Goal: Communication & Community: Answer question/provide support

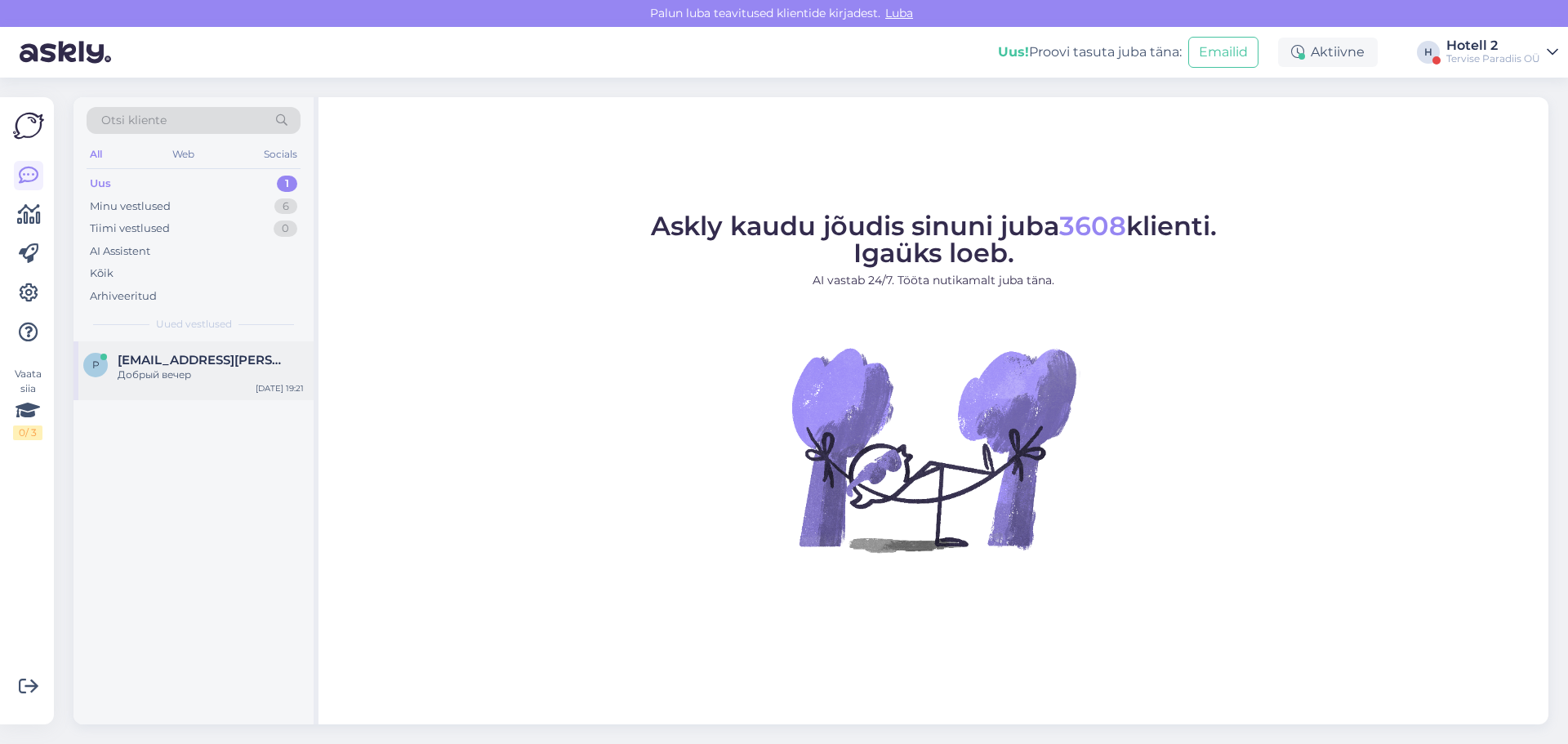
click at [187, 367] on span "[EMAIL_ADDRESS][PERSON_NAME][DOMAIN_NAME]" at bounding box center [202, 360] width 170 height 15
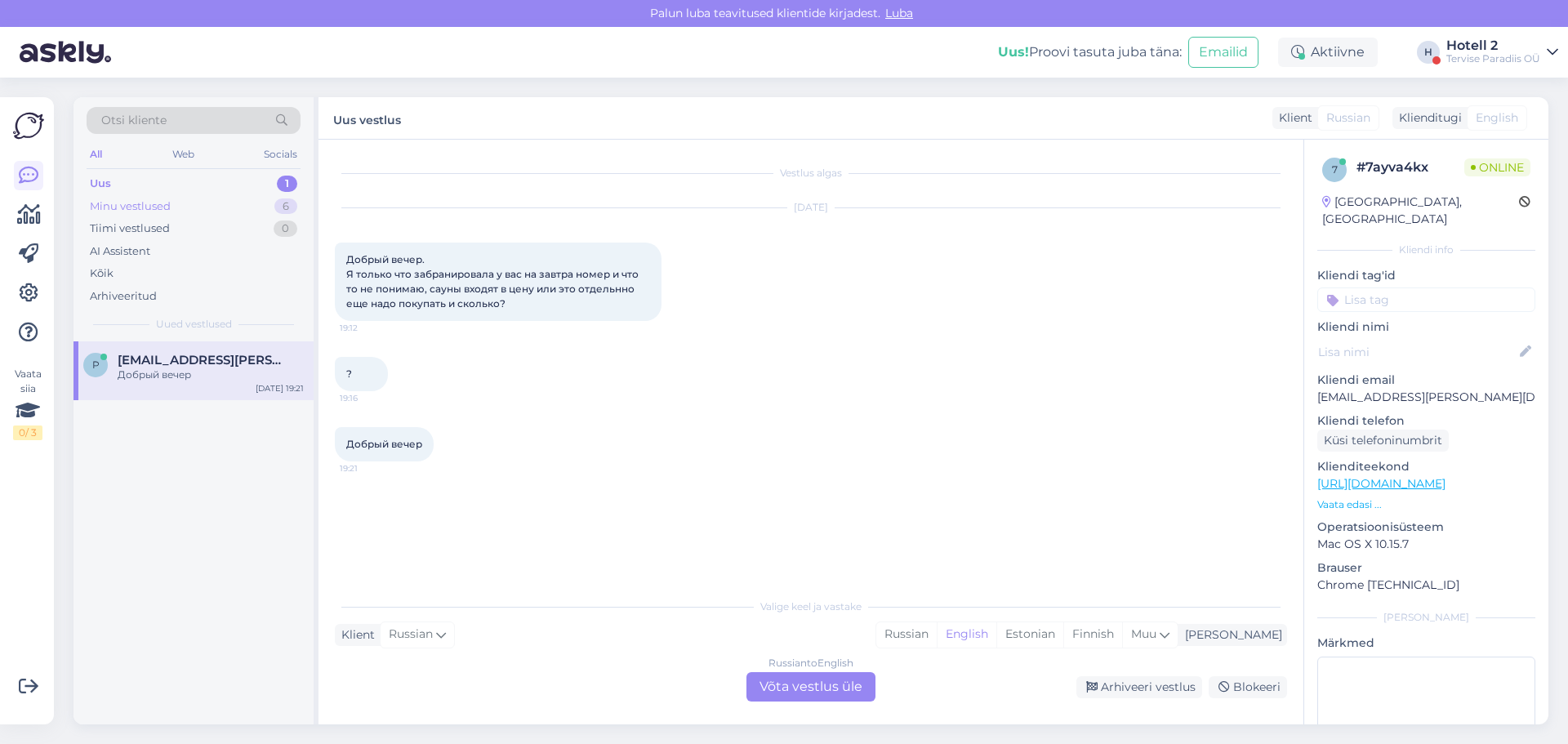
click at [157, 207] on div "Minu vestlused" at bounding box center [130, 206] width 81 height 16
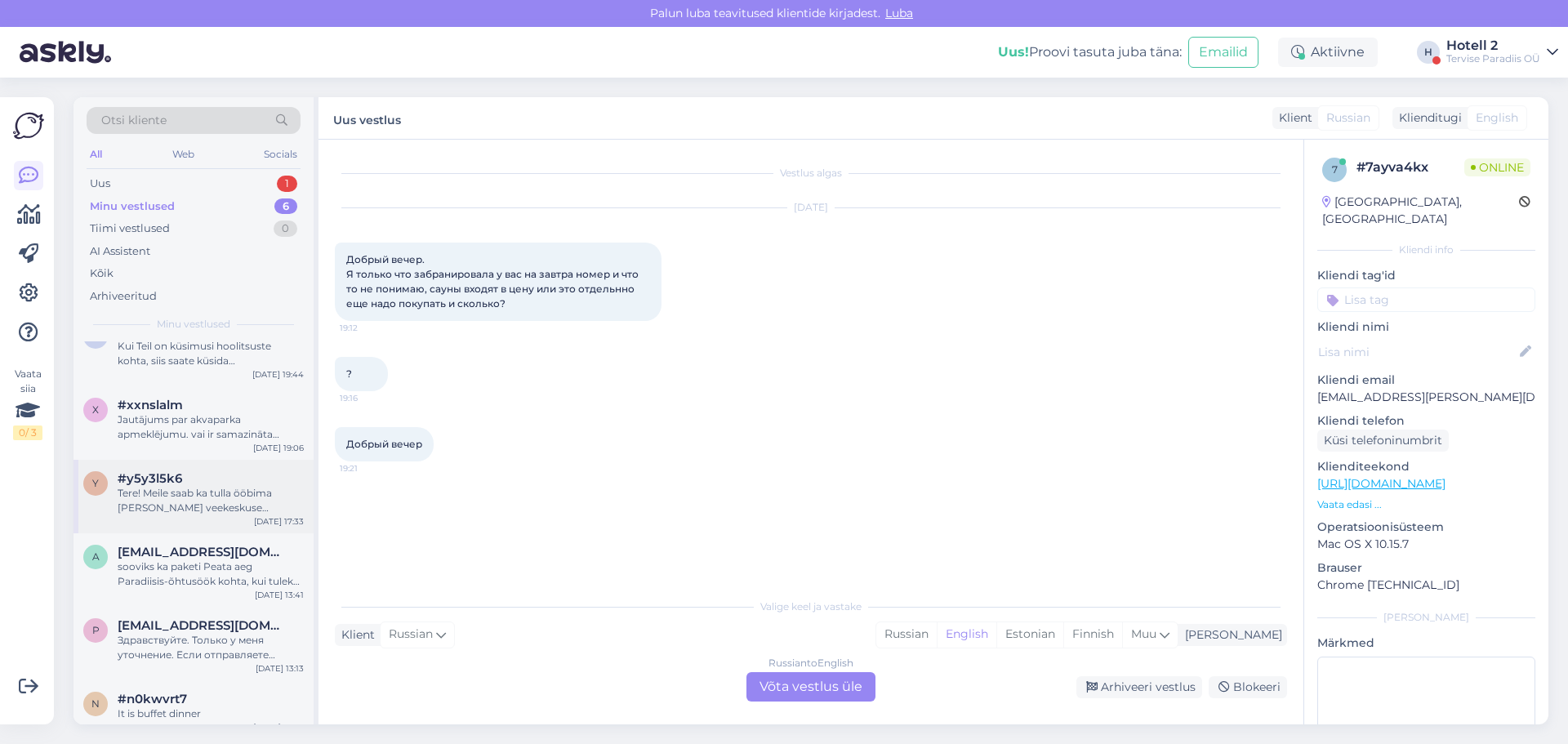
scroll to position [44, 0]
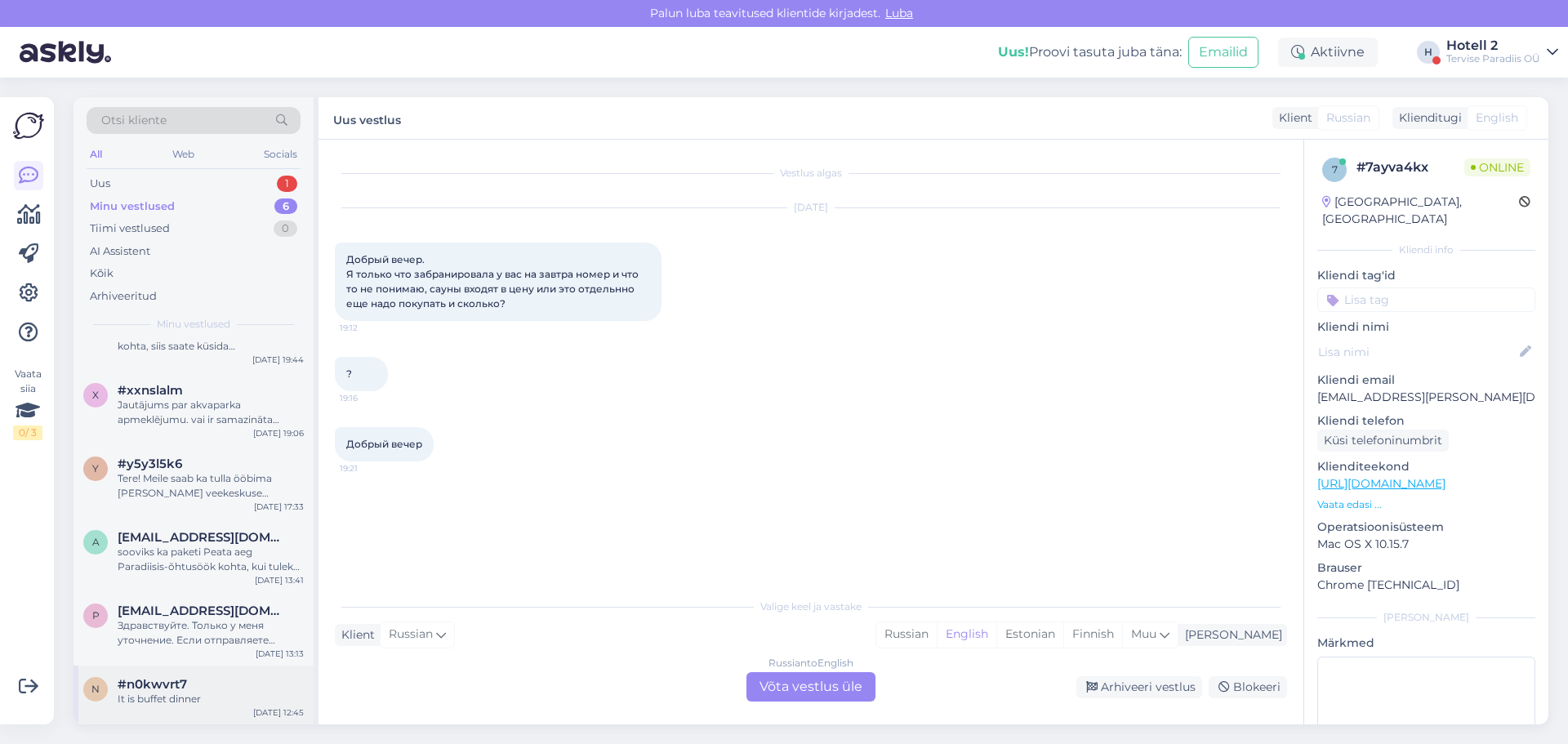
click at [204, 696] on div "It is buffet dinner" at bounding box center [211, 699] width 187 height 15
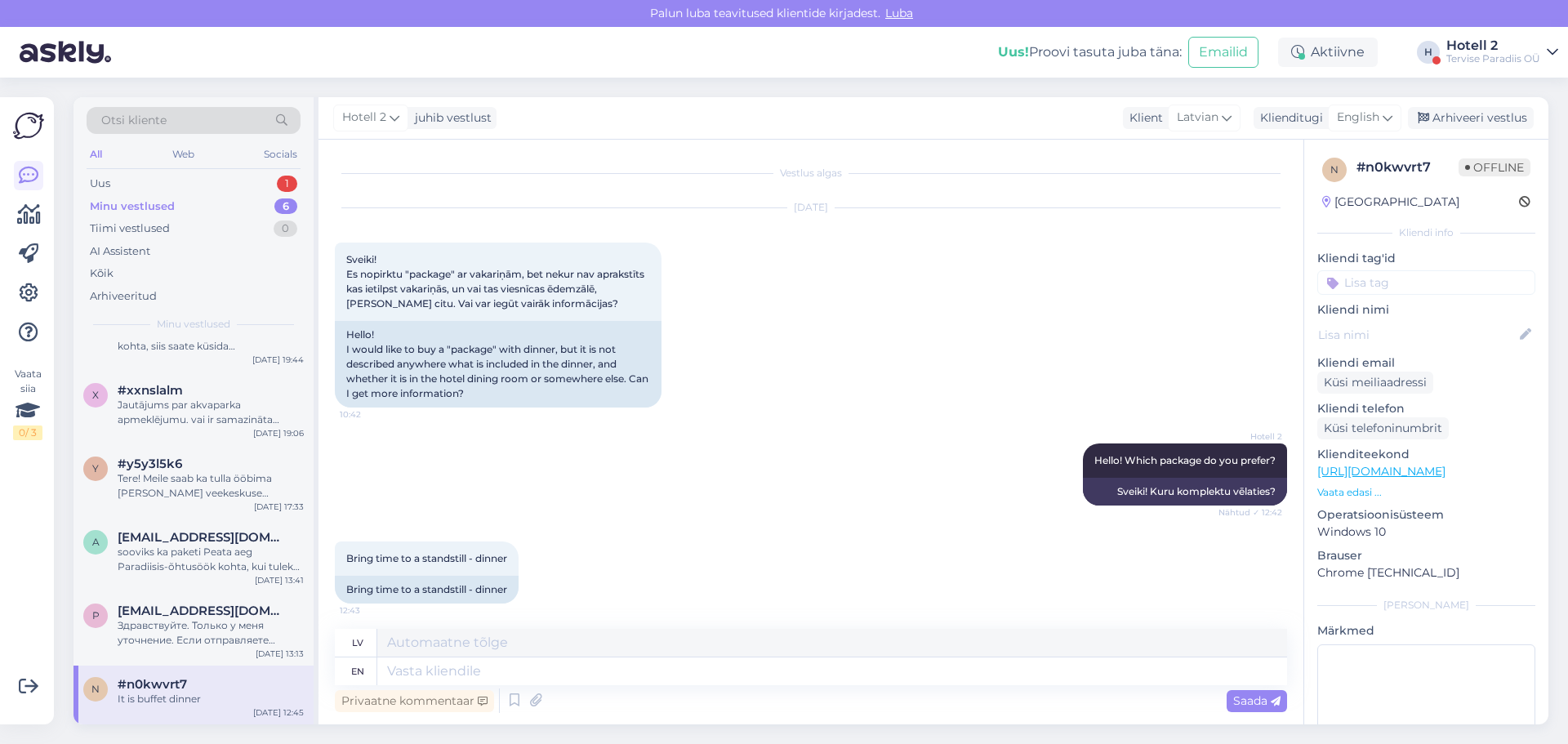
scroll to position [106, 0]
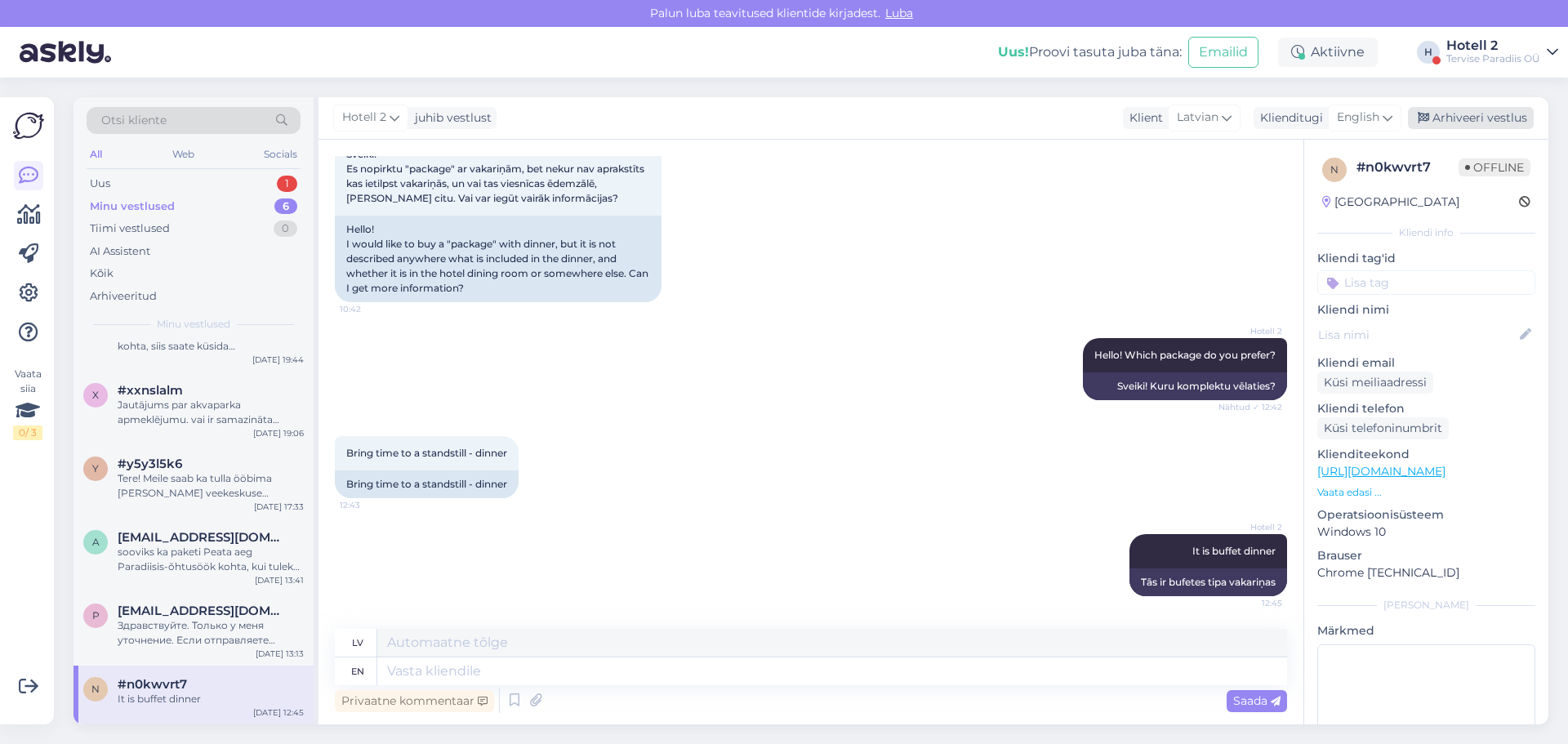
click at [1485, 113] on div "Arhiveeri vestlus" at bounding box center [1471, 117] width 126 height 22
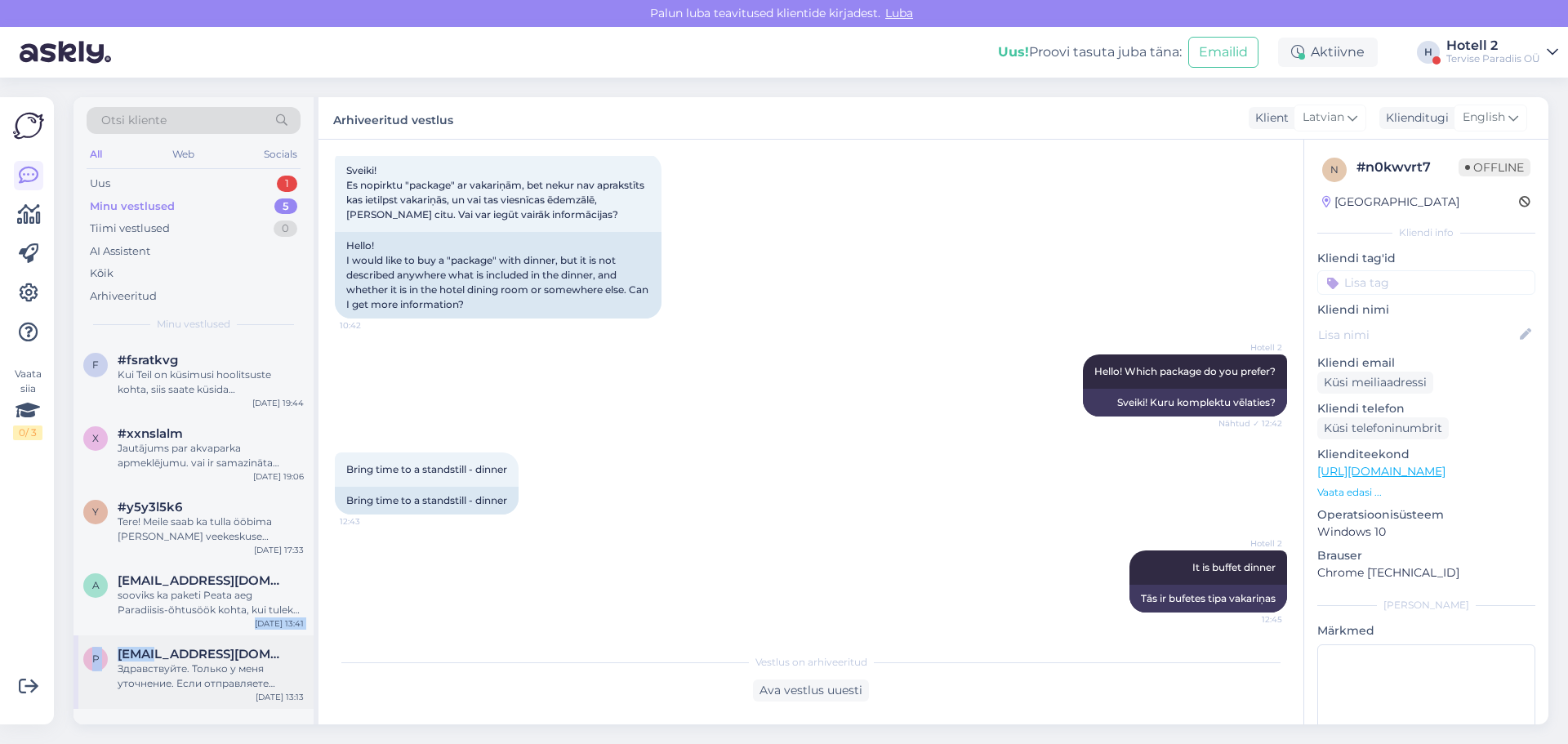
click at [146, 637] on div "f #fsratkvg Kui Teil on küsimusi hoolitsuste kohta, siis saate küsida [PERSON_N…" at bounding box center [194, 525] width 240 height 368
click at [161, 680] on div "Здравствуйте. Только у меня уточнение. Если отправляете Омнивой, то по адресу: …" at bounding box center [211, 676] width 187 height 29
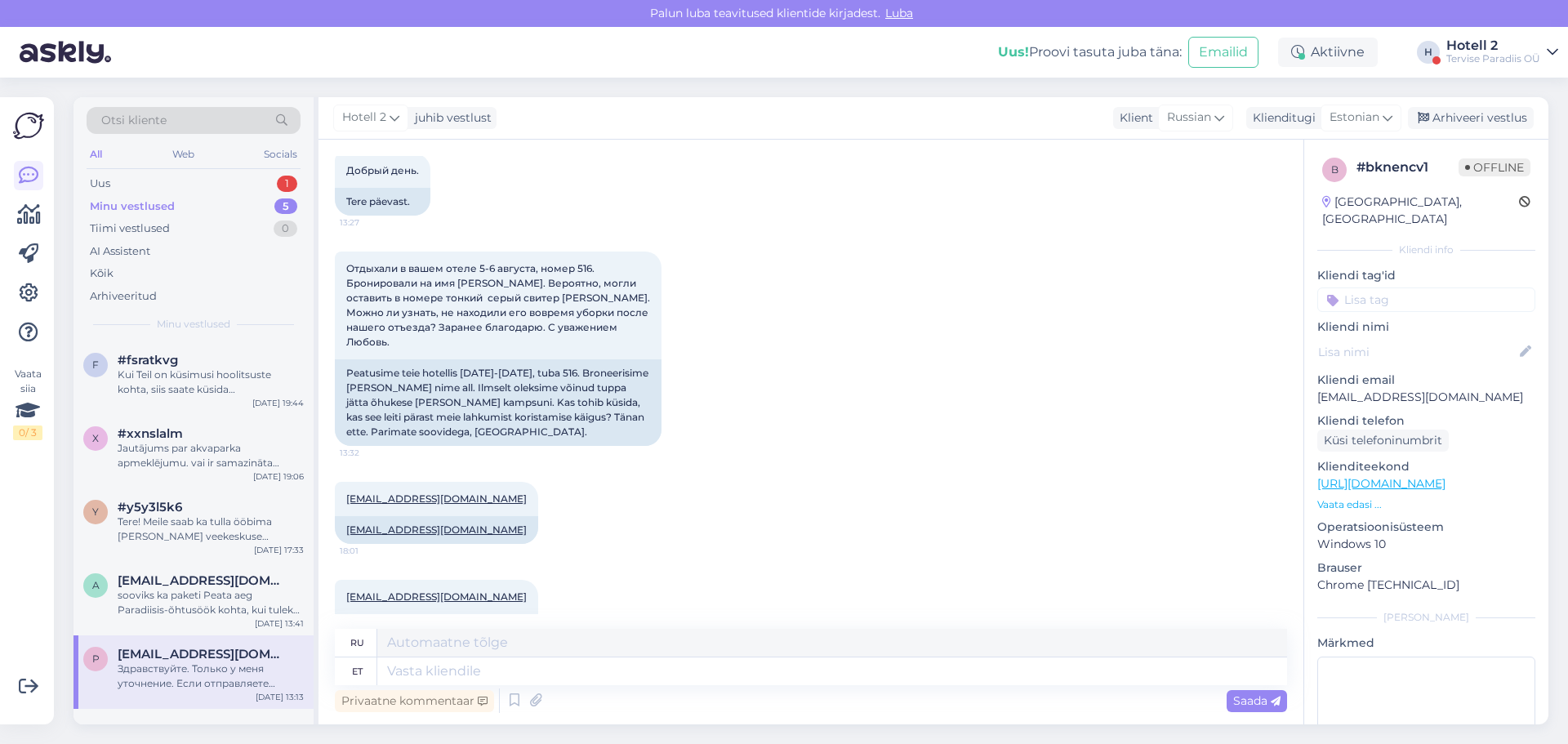
scroll to position [1428, 0]
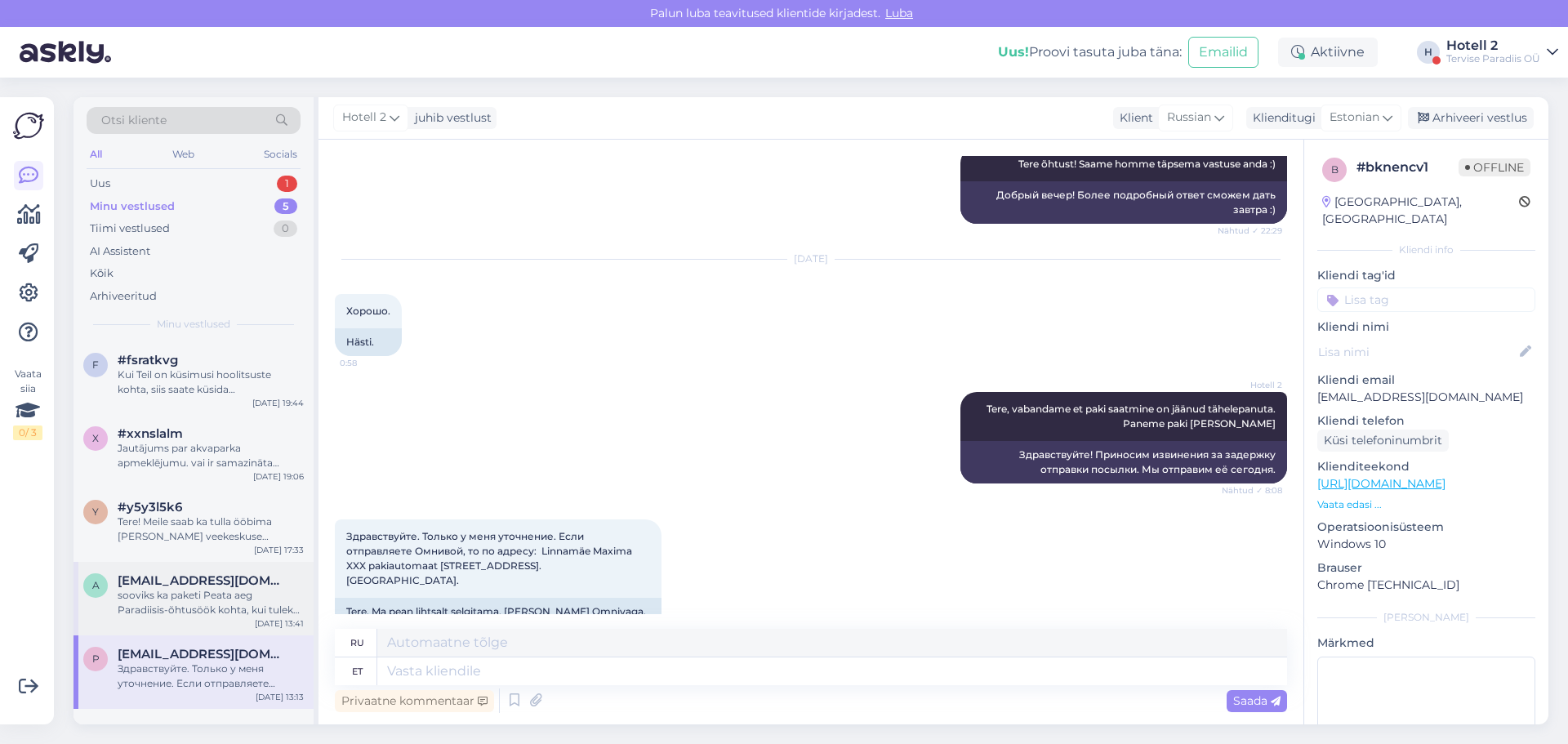
click at [162, 585] on span "[EMAIL_ADDRESS][DOMAIN_NAME]" at bounding box center [202, 580] width 170 height 15
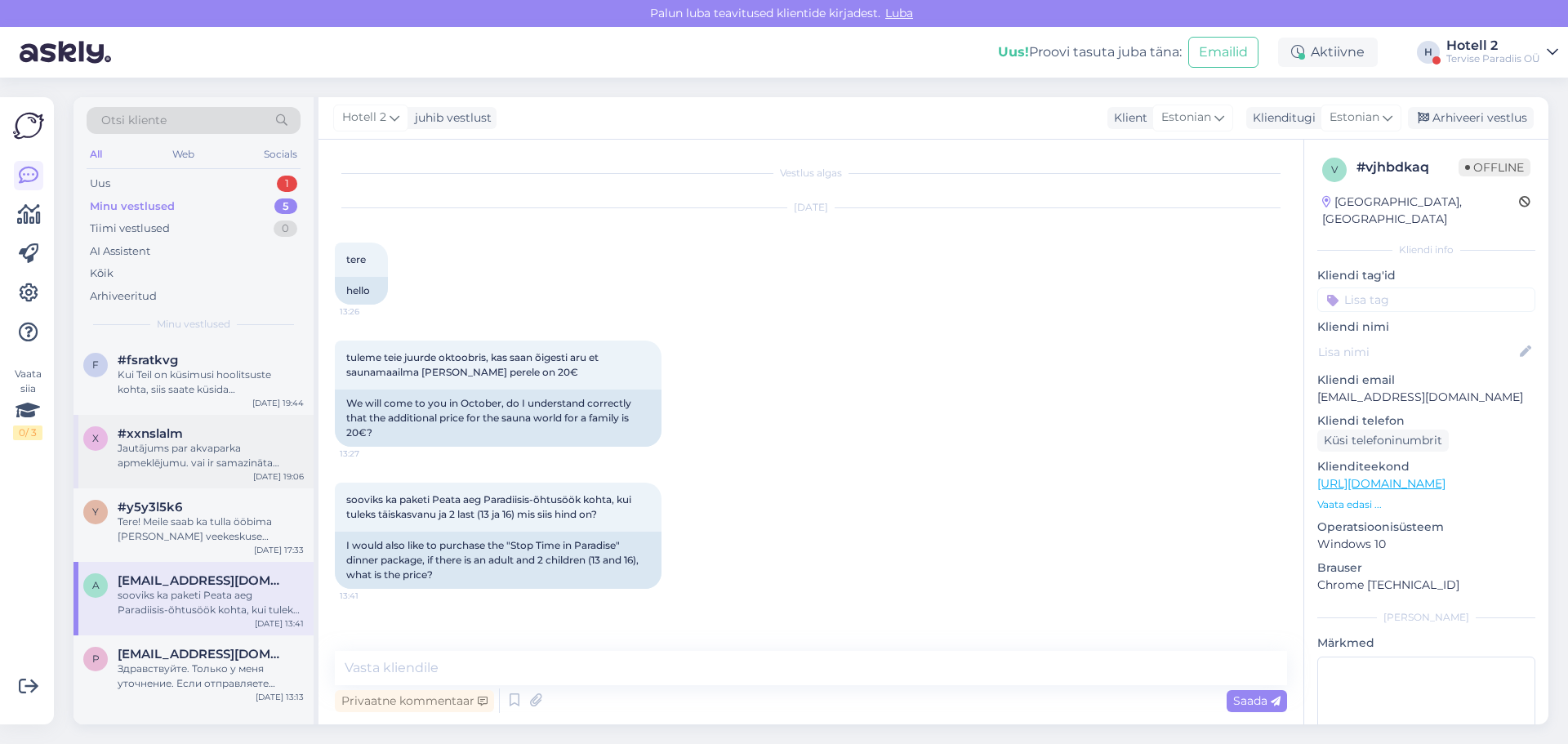
click at [181, 447] on div "Jautājums par akvaparka apmeklējumu. vai ir samazināta [PERSON_NAME] ierodas 1,…" at bounding box center [211, 455] width 187 height 29
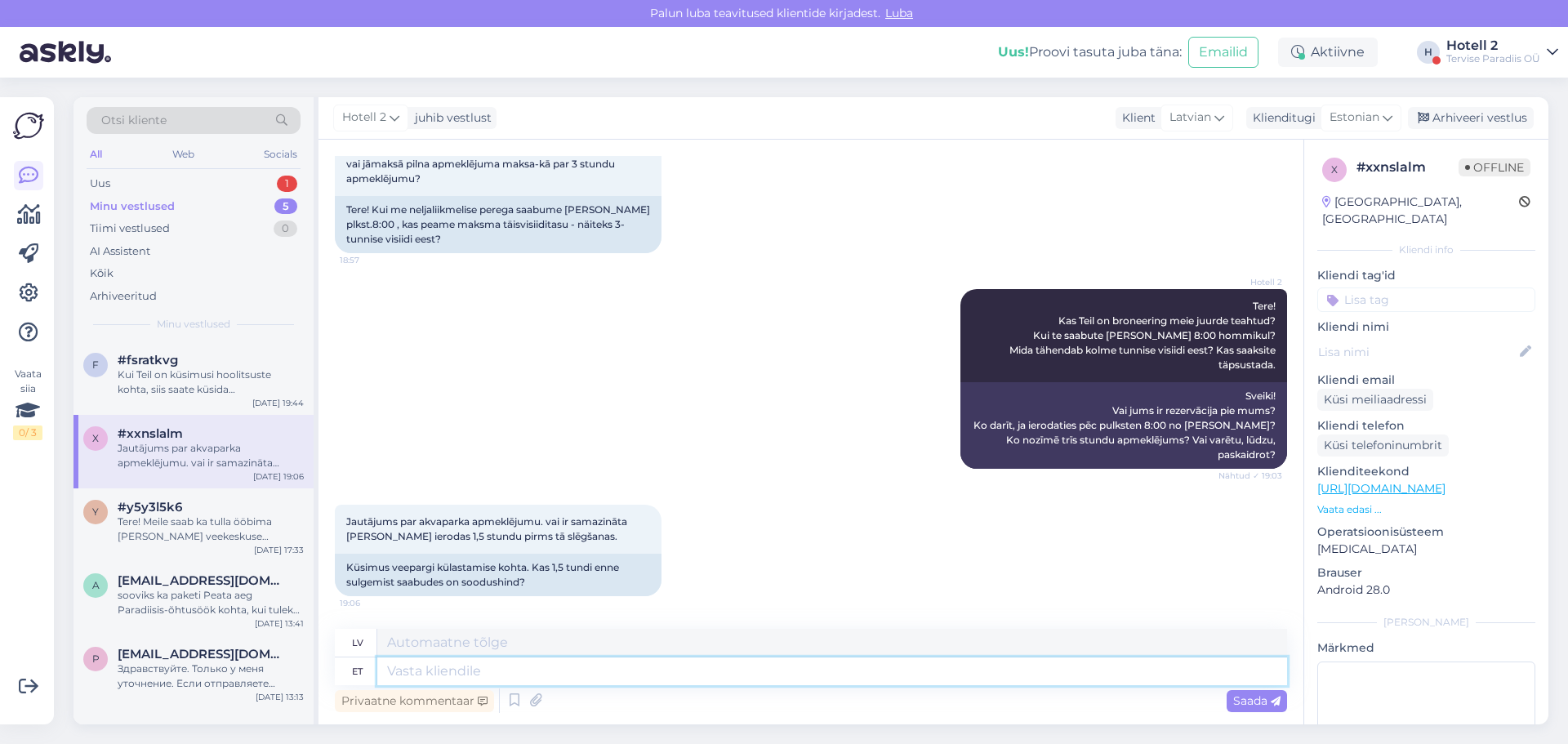
click at [451, 671] on textarea at bounding box center [832, 670] width 910 height 28
type textarea "Tere"
type textarea "Sveiki"
type textarea "T"
type textarea "Ei o"
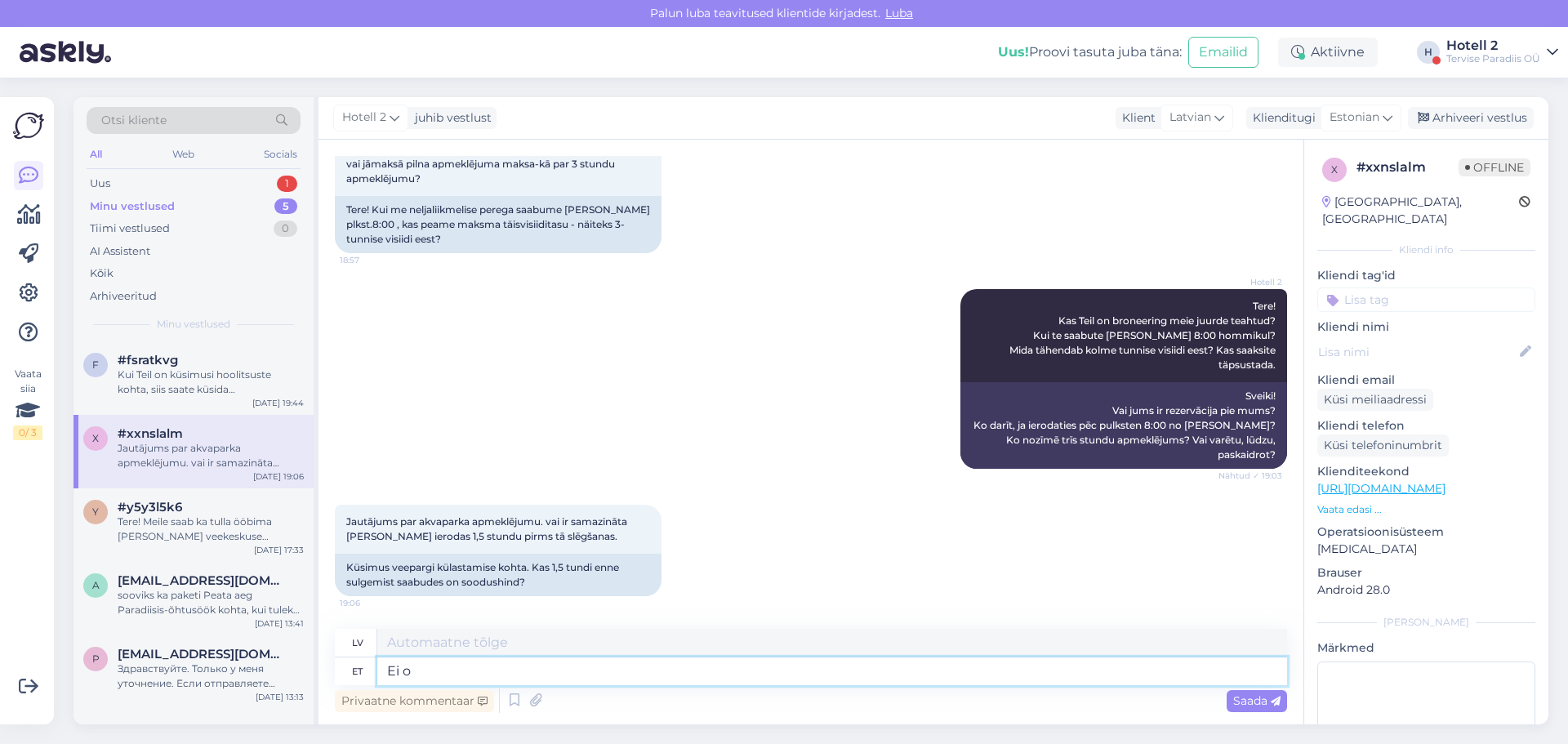
type textarea "Nē"
type textarea "Ei ole soodushinda"
type textarea "Nav atlaides cenas."
type textarea "Ei ole soodushinda"
click at [1245, 703] on span "Saada" at bounding box center [1256, 700] width 47 height 15
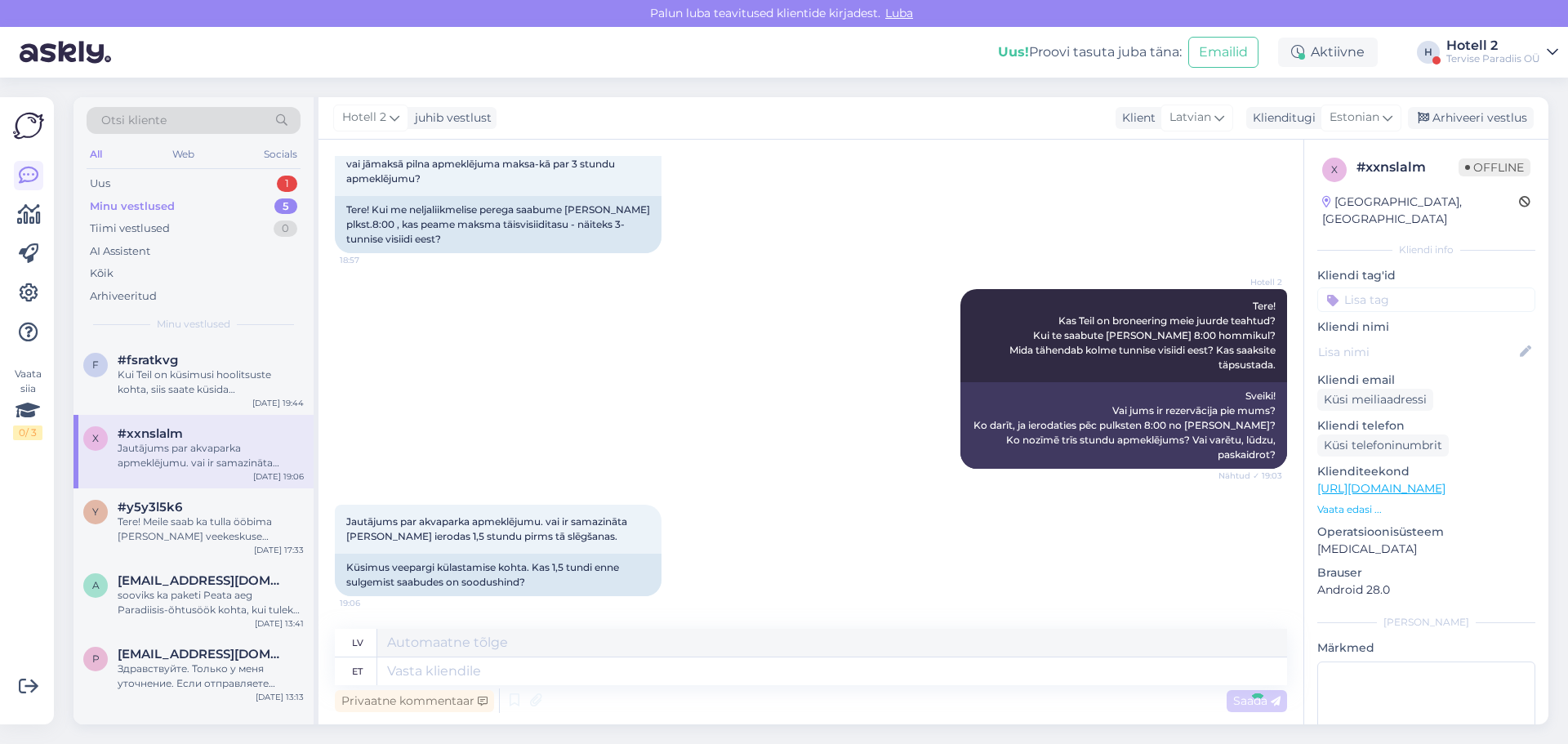
scroll to position [208, 0]
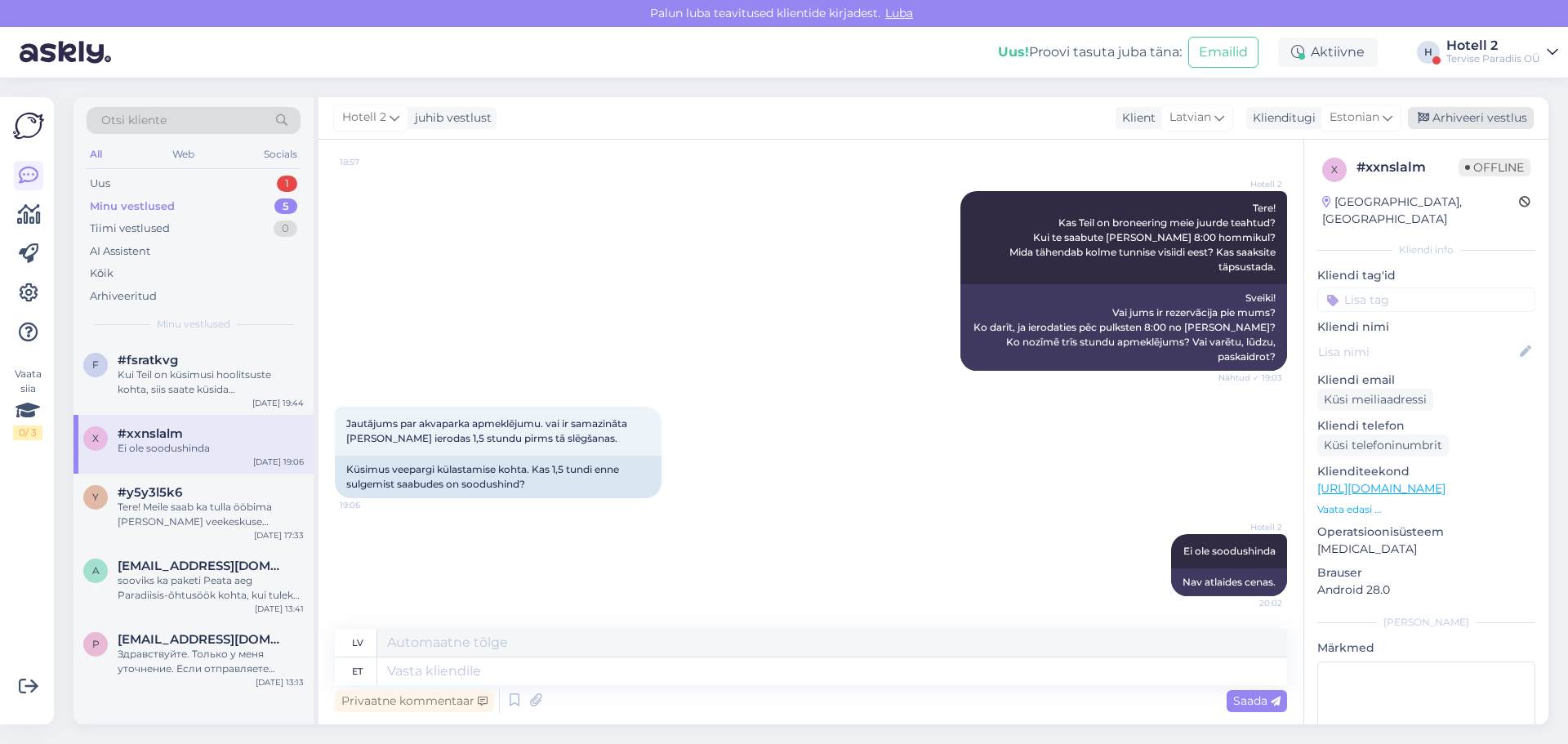
click at [1484, 116] on div "Arhiveeri vestlus" at bounding box center [1471, 117] width 126 height 22
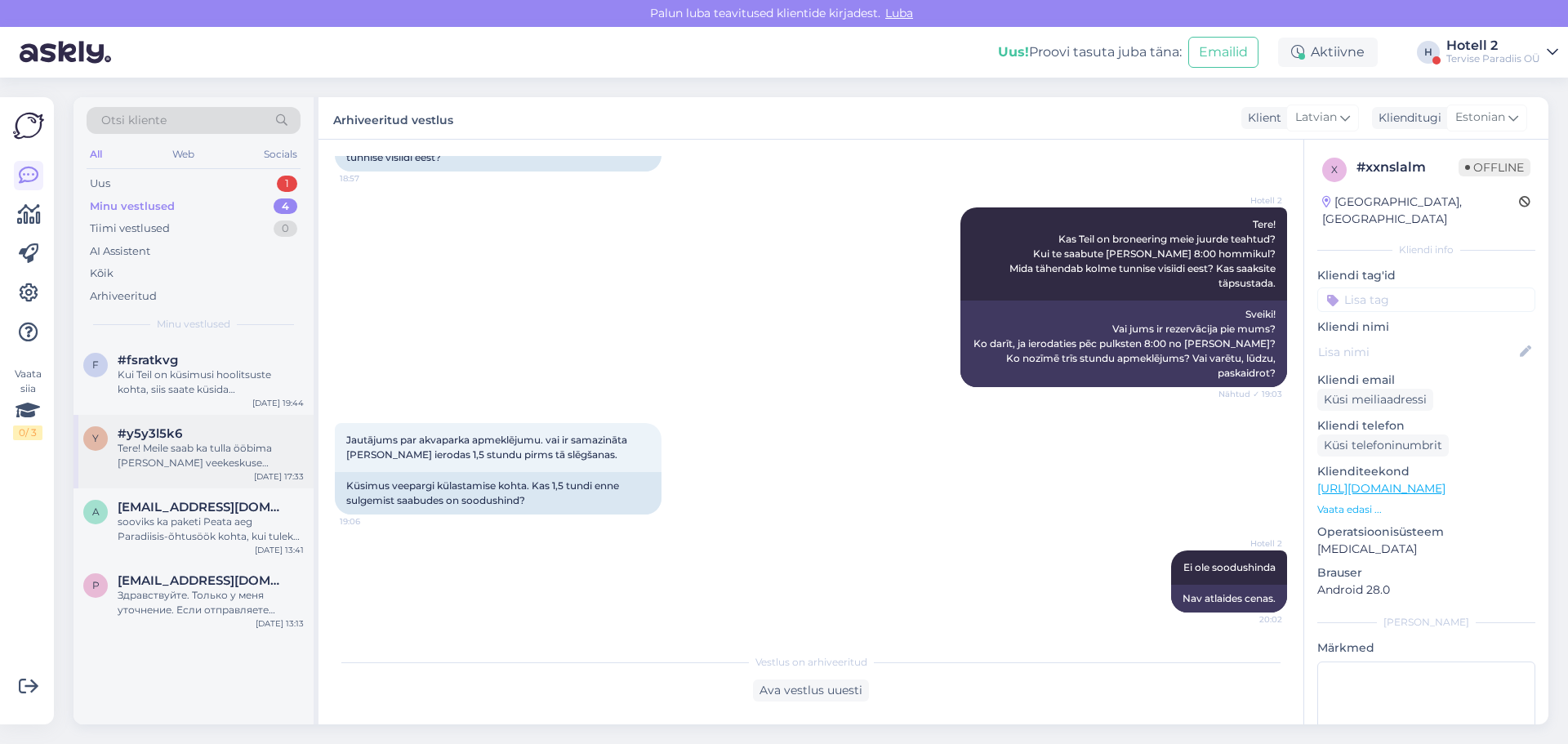
click at [174, 448] on div "Tere! Meile saab ka tulla ööbima [PERSON_NAME] veekeskuse külastuseta. Majutus …" at bounding box center [211, 455] width 187 height 29
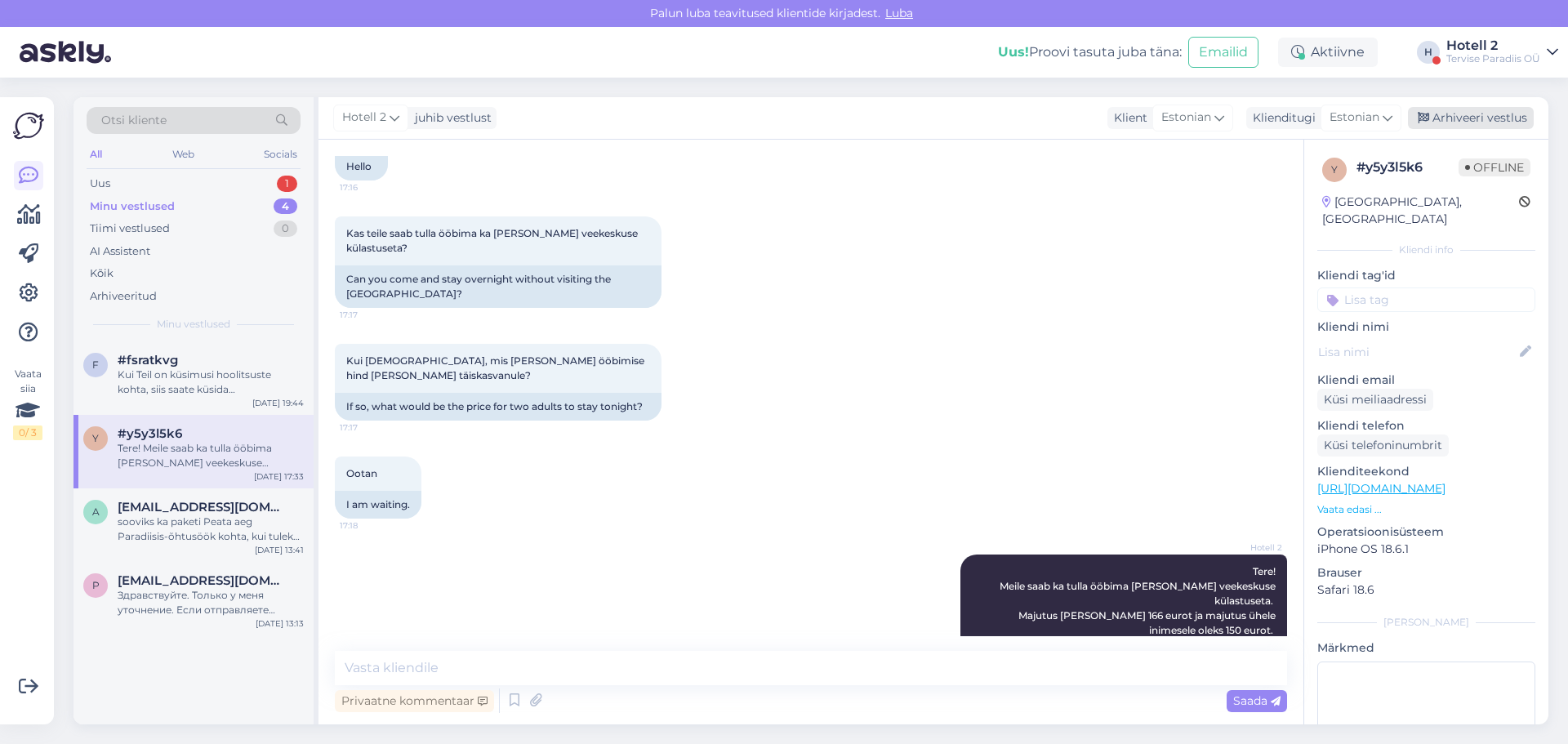
click at [1507, 113] on div "Arhiveeri vestlus" at bounding box center [1471, 117] width 126 height 22
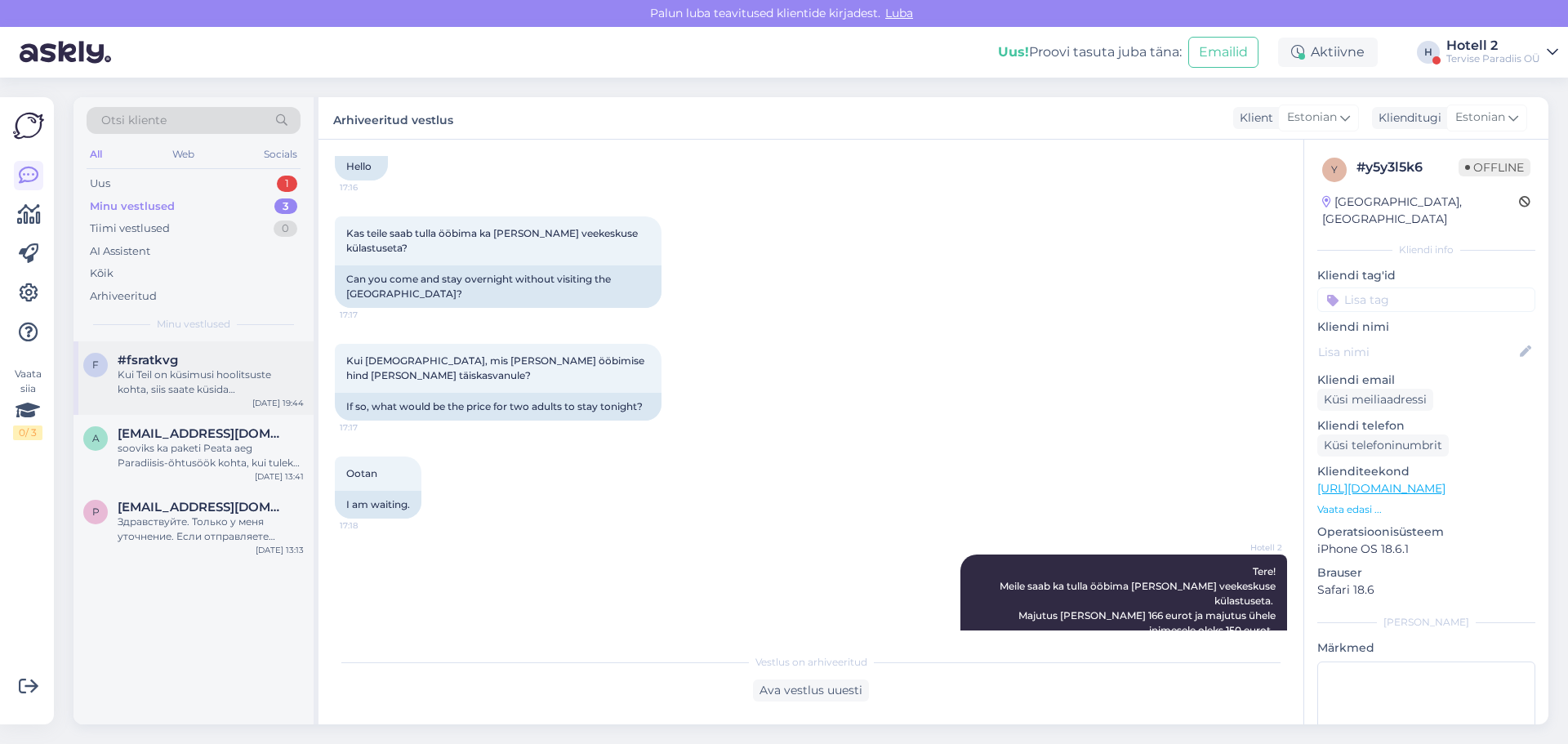
click at [185, 382] on div "Kui Teil on küsimusi hoolitsuste kohta, siis saate küsida [PERSON_NAME] [EMAIL_…" at bounding box center [211, 382] width 187 height 29
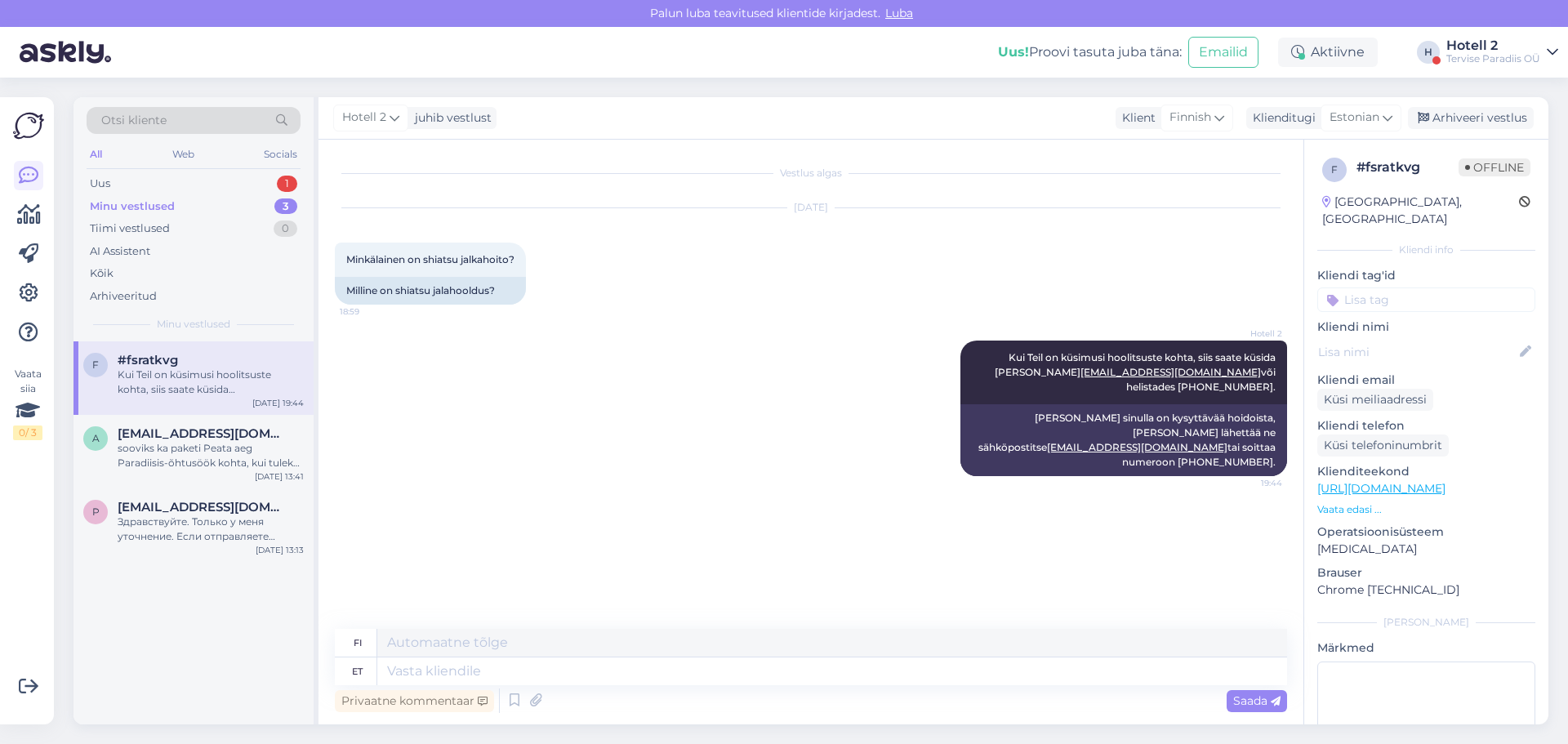
scroll to position [0, 0]
click at [1472, 120] on div "Arhiveeri vestlus" at bounding box center [1471, 117] width 126 height 22
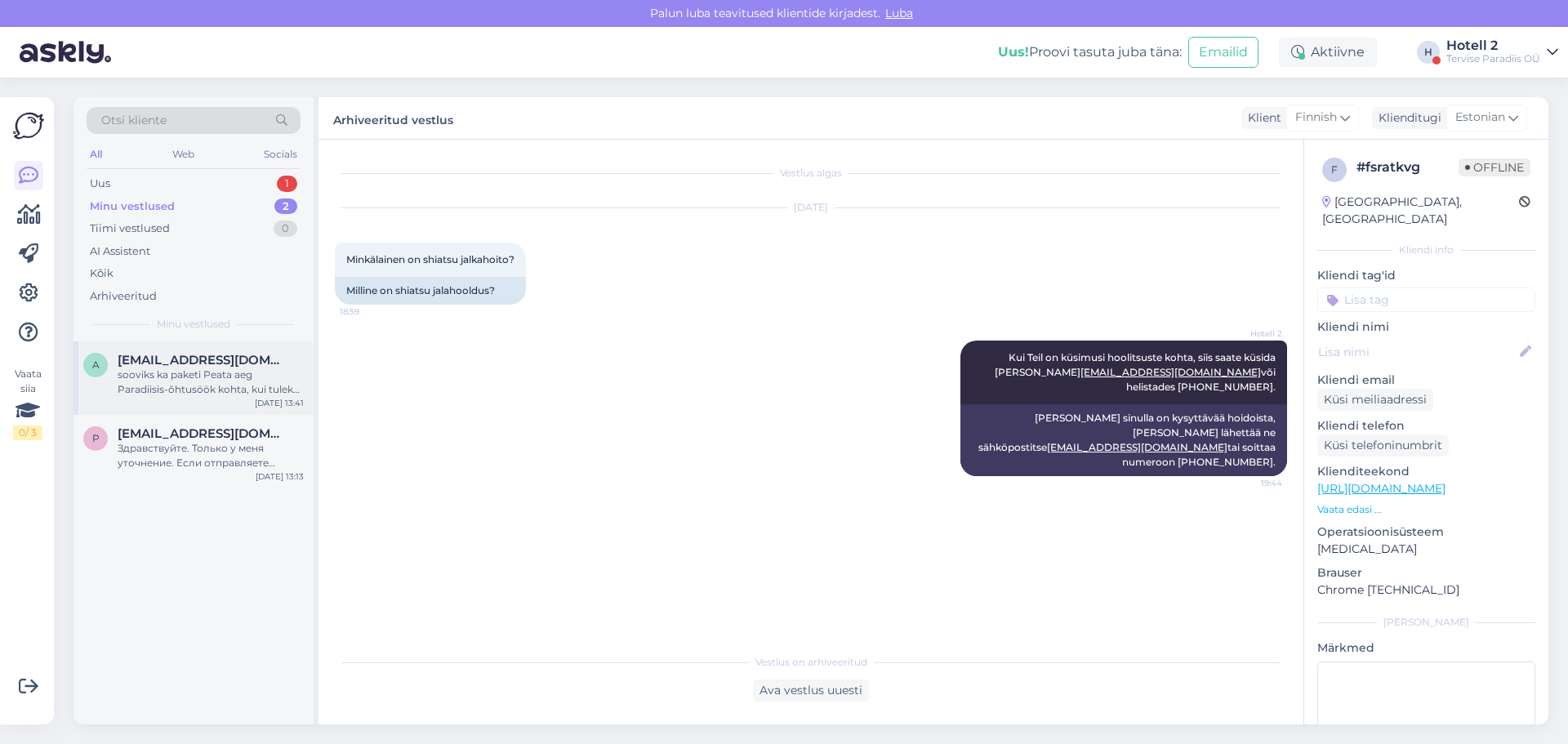
click at [227, 376] on div "sooviks ka paketi Peata aeg Paradiisis-õhtusöök kohta, kui tuleks täiskasvanu j…" at bounding box center [211, 382] width 187 height 29
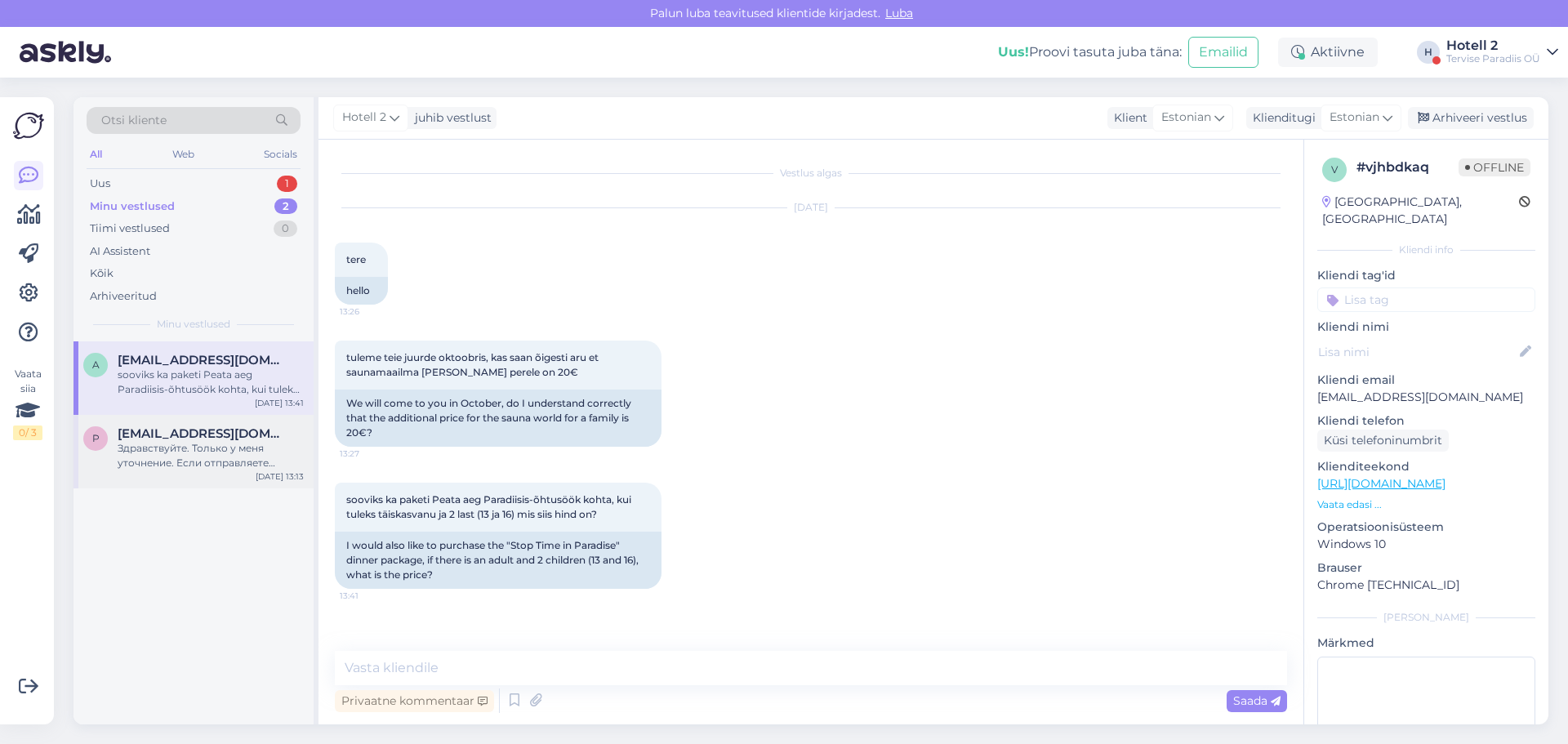
click at [137, 459] on div "Здравствуйте. Только у меня уточнение. Если отправляете Омнивой, то по адресу: …" at bounding box center [211, 455] width 187 height 29
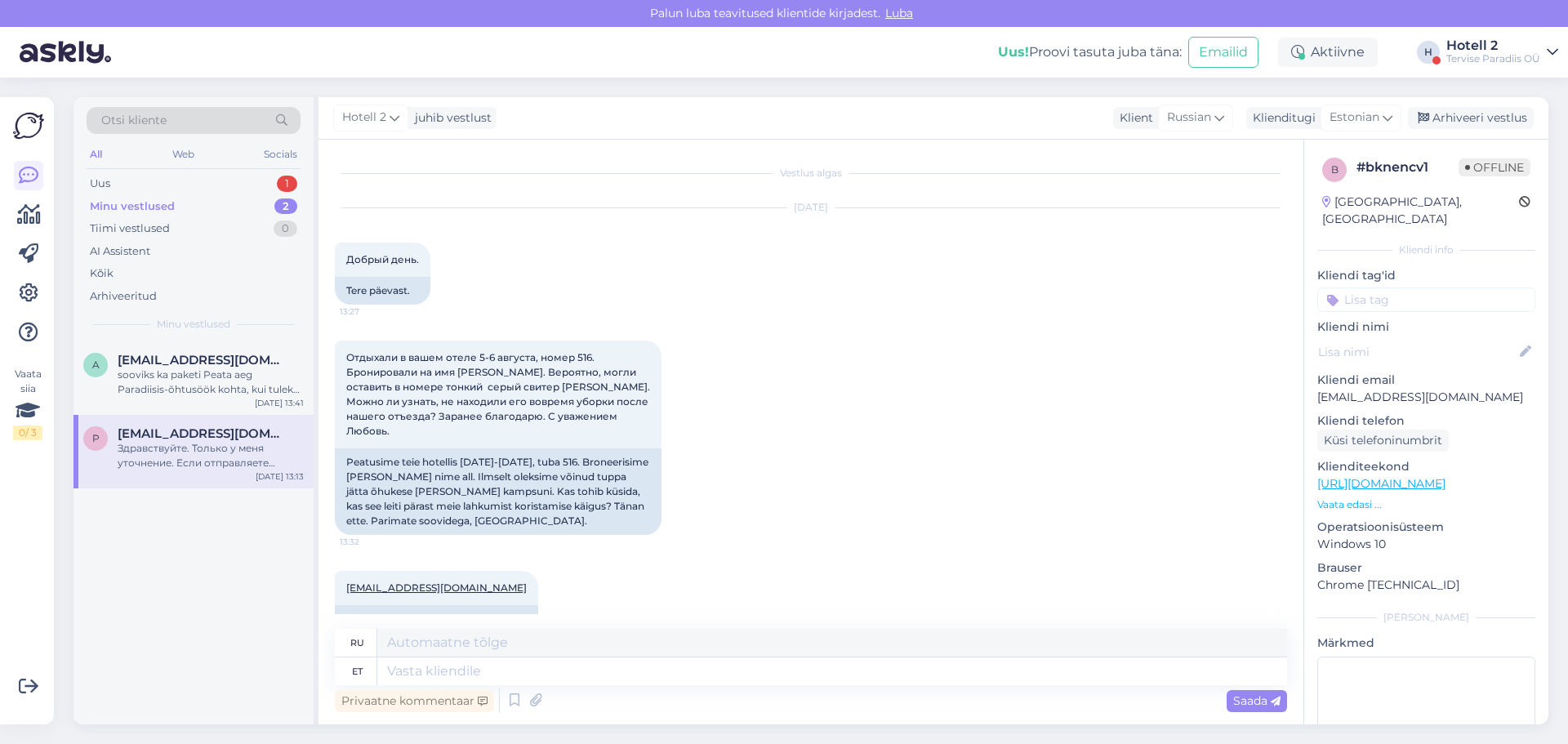
scroll to position [1428, 0]
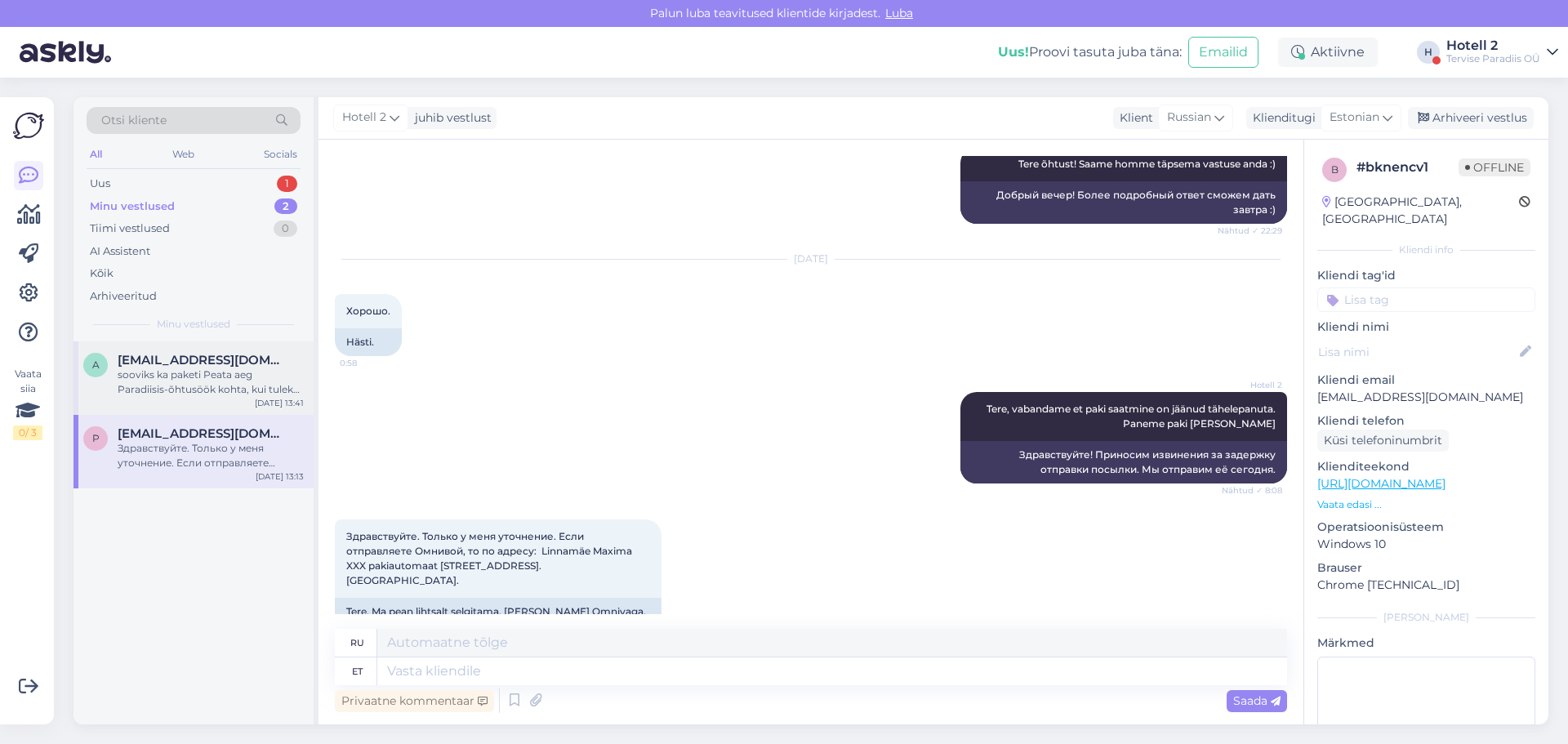
click at [171, 368] on div "sooviks ka paketi Peata aeg Paradiisis-õhtusöök kohta, kui tuleks täiskasvanu j…" at bounding box center [211, 382] width 187 height 29
